Goal: Information Seeking & Learning: Learn about a topic

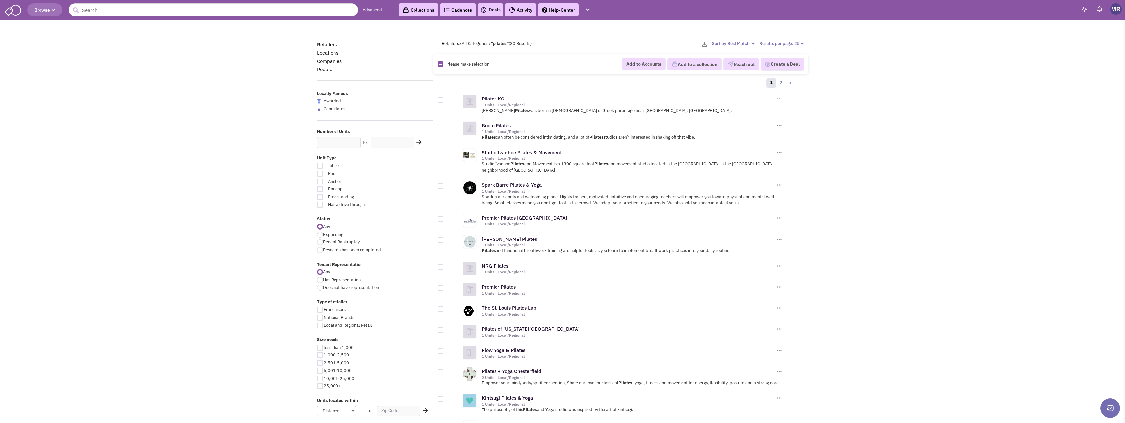
click at [45, 7] on span "Browse" at bounding box center [44, 10] width 21 height 6
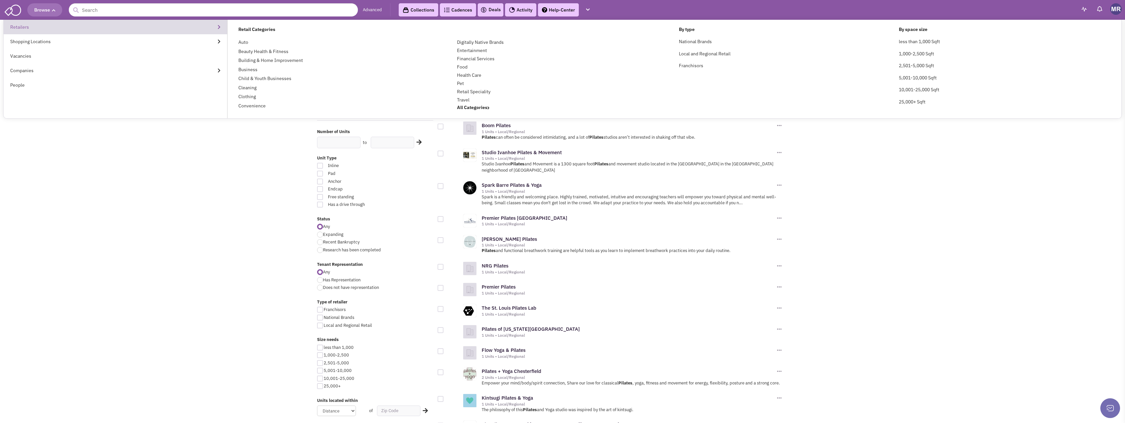
click at [26, 30] on link "Retailers" at bounding box center [115, 27] width 223 height 14
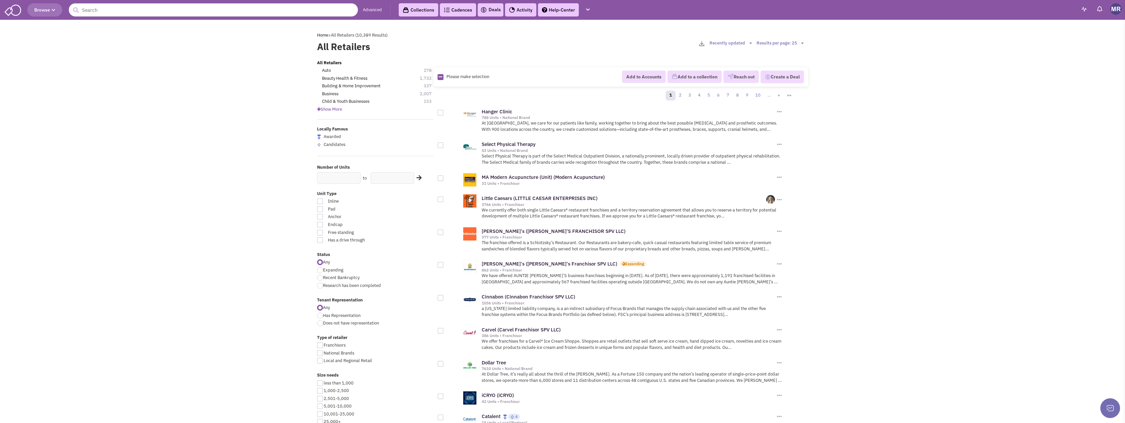
click at [322, 270] on div at bounding box center [320, 270] width 6 height 6
click at [323, 270] on input "Expanding" at bounding box center [325, 270] width 4 height 4
radio input "true"
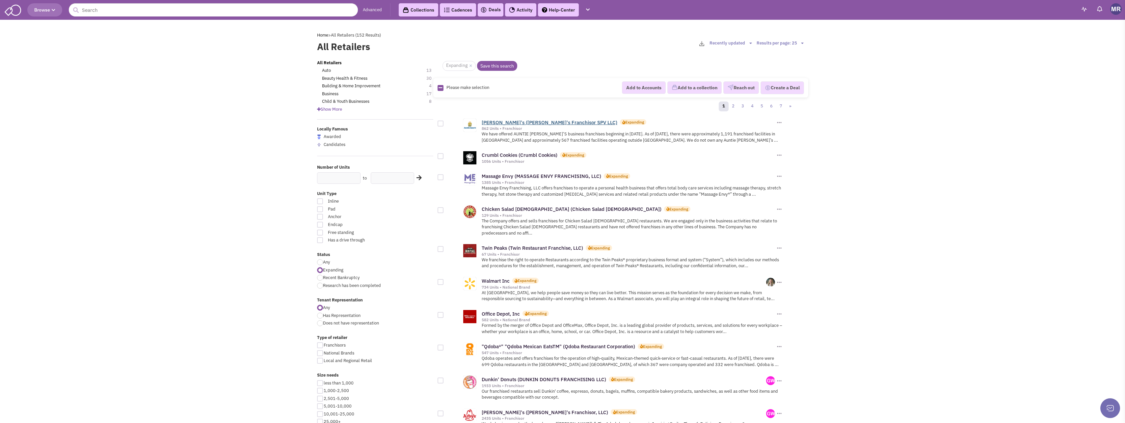
click at [527, 124] on link "[PERSON_NAME]'s ([PERSON_NAME]'s Franchisor SPV LLC)" at bounding box center [549, 122] width 136 height 6
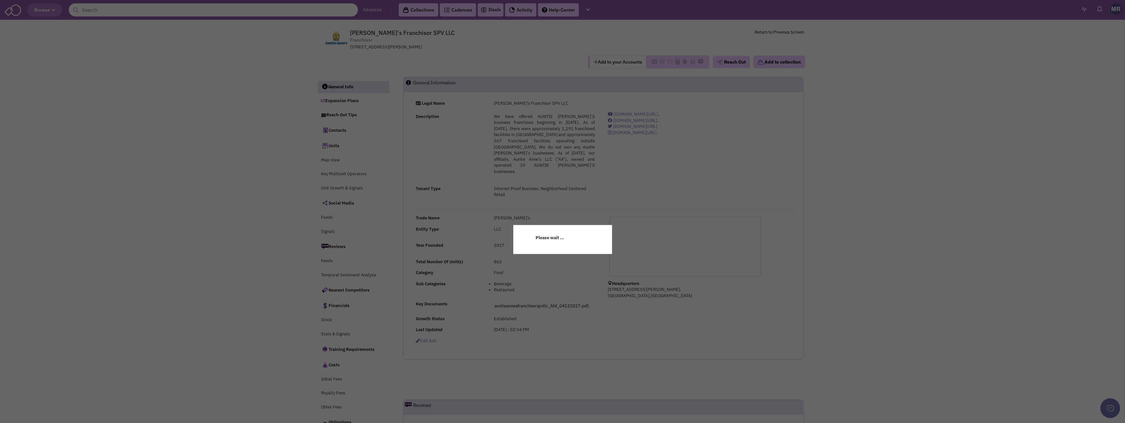
select select
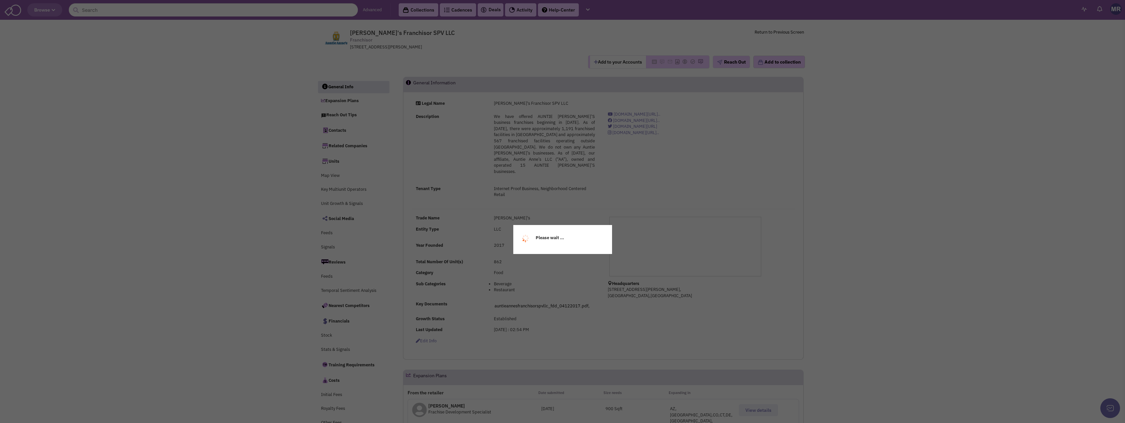
select select
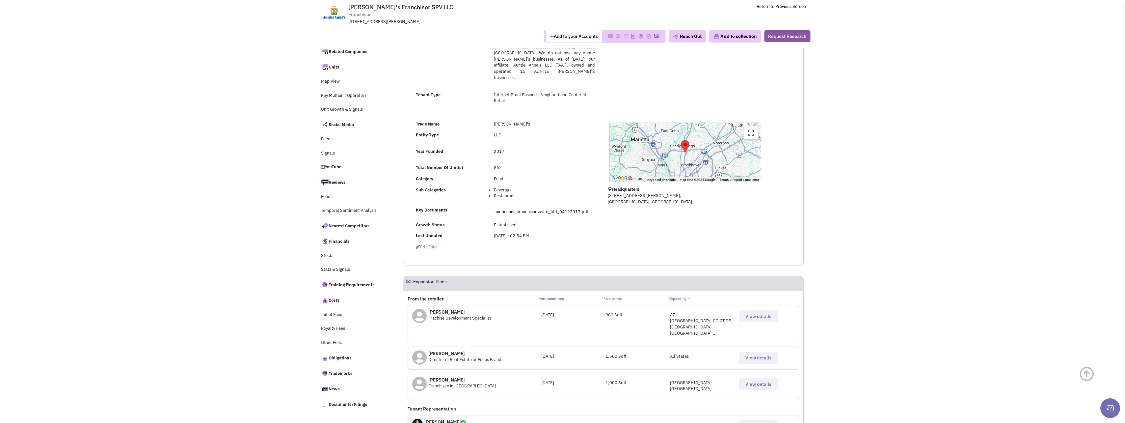
scroll to position [165, 0]
